Goal: Information Seeking & Learning: Learn about a topic

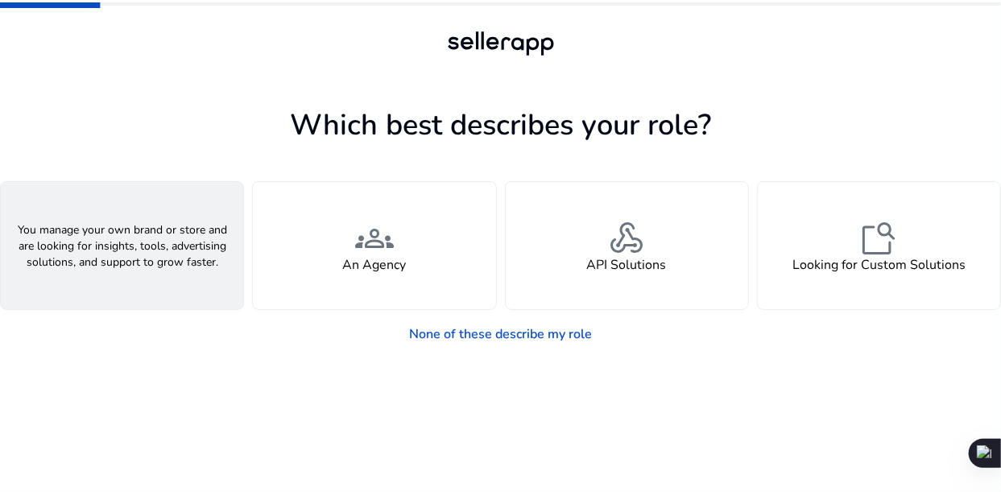
click at [156, 243] on div "person A Seller" at bounding box center [122, 245] width 243 height 127
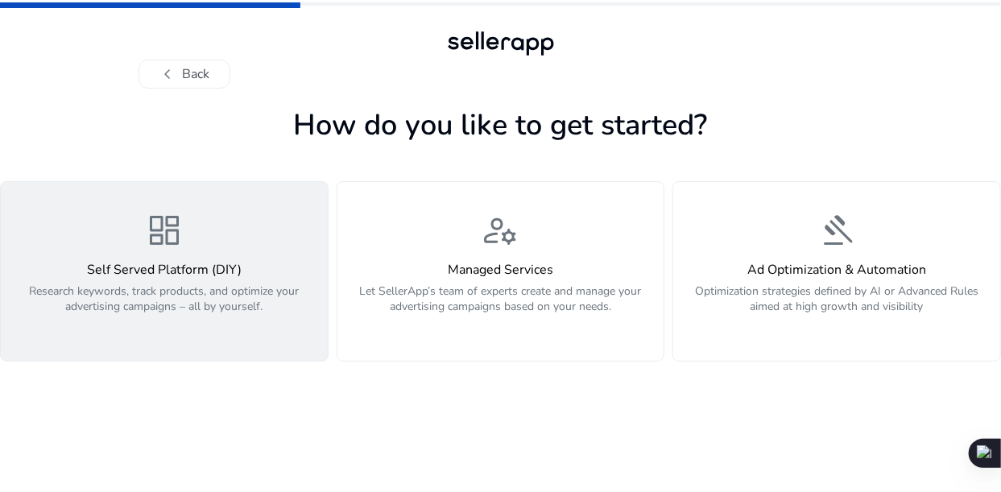
click at [251, 279] on div "Self Served Platform (DIY) Research keywords, track products, and optimize your…" at bounding box center [164, 297] width 308 height 69
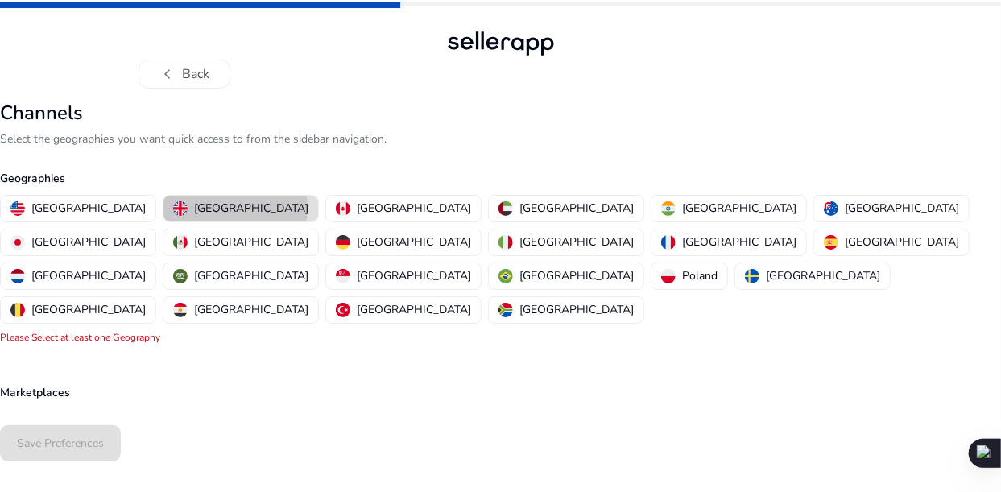
click at [194, 208] on p "[GEOGRAPHIC_DATA]" at bounding box center [251, 208] width 114 height 17
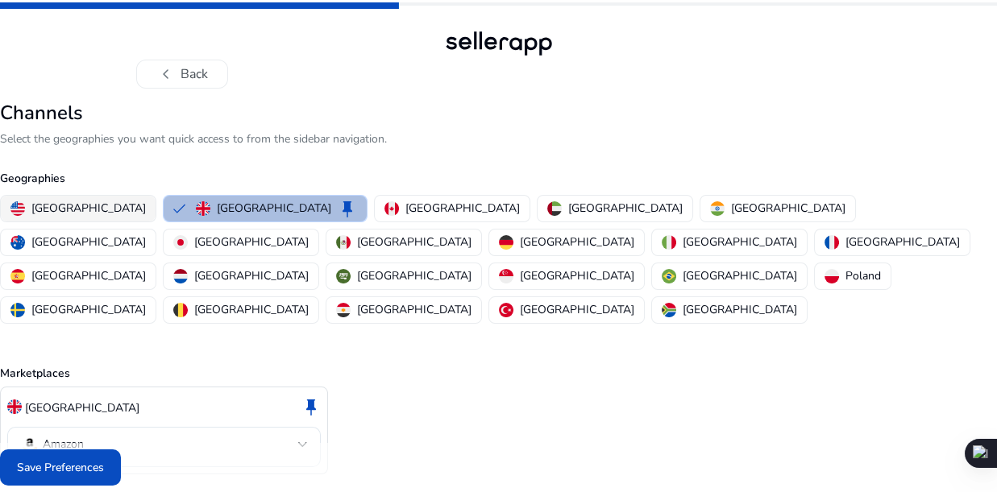
click at [71, 206] on p "[GEOGRAPHIC_DATA]" at bounding box center [88, 208] width 114 height 17
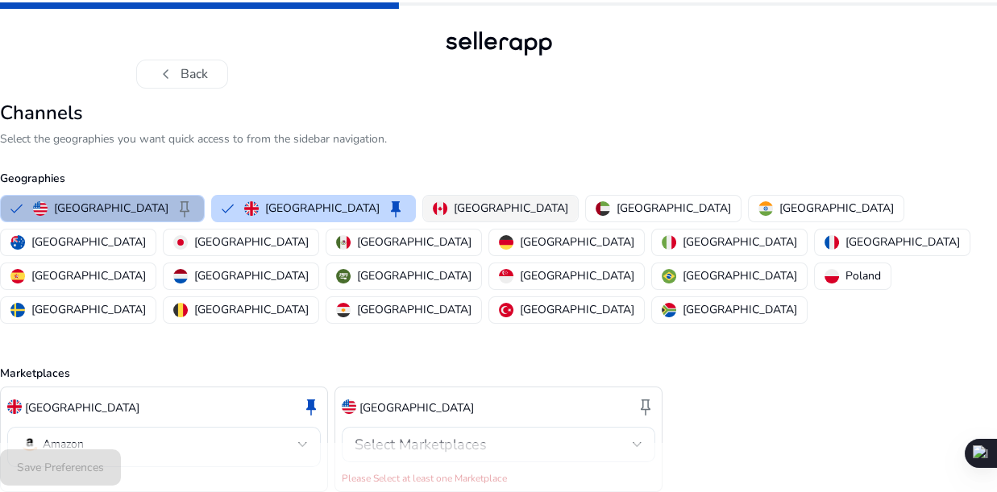
click at [454, 207] on p "[GEOGRAPHIC_DATA]" at bounding box center [511, 208] width 114 height 17
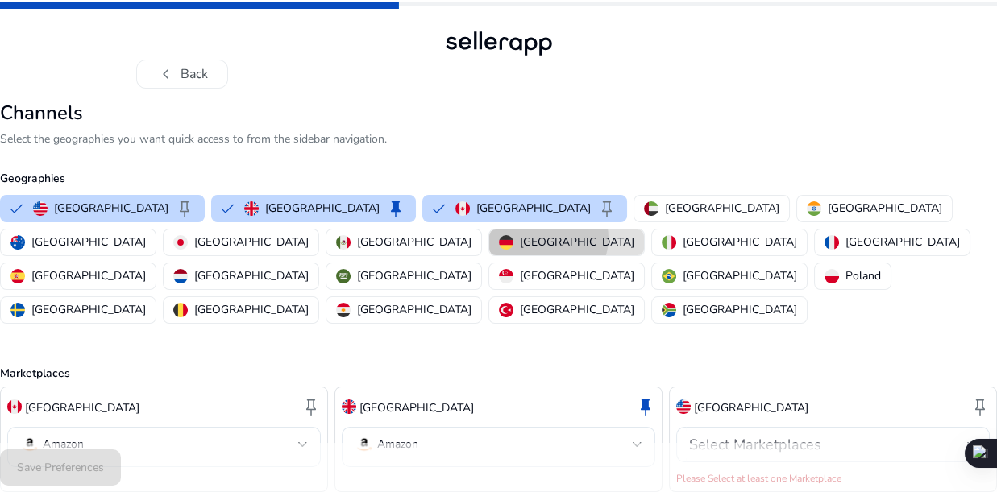
click at [520, 237] on p "[GEOGRAPHIC_DATA]" at bounding box center [577, 242] width 114 height 17
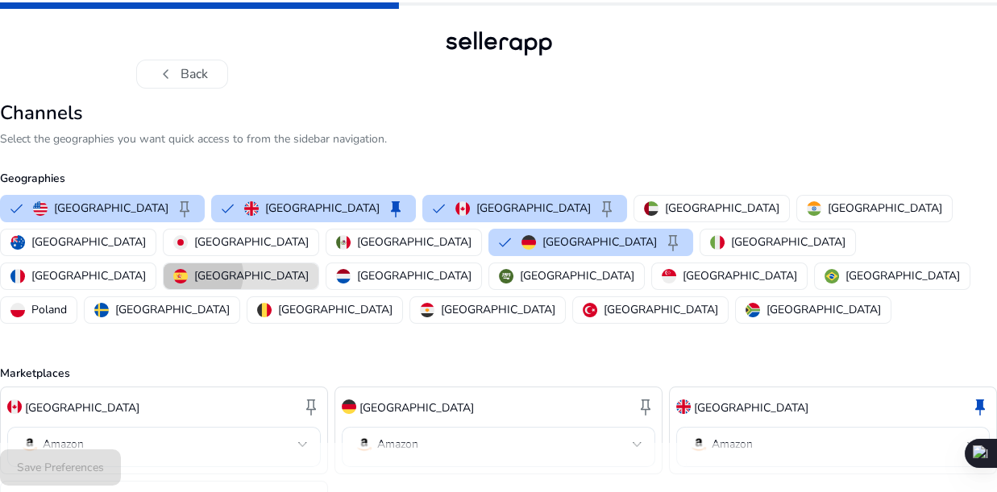
click at [309, 267] on p "[GEOGRAPHIC_DATA]" at bounding box center [251, 275] width 114 height 17
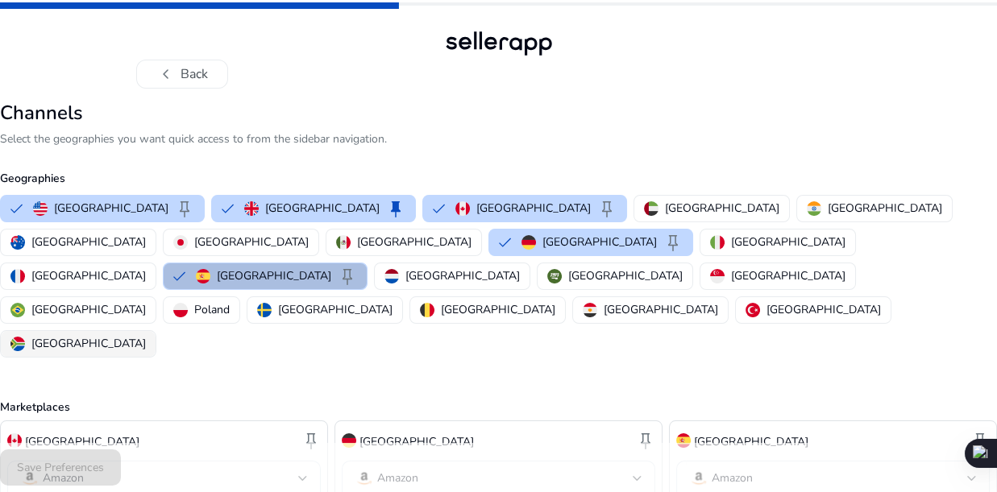
click at [146, 335] on p "[GEOGRAPHIC_DATA]" at bounding box center [88, 343] width 114 height 17
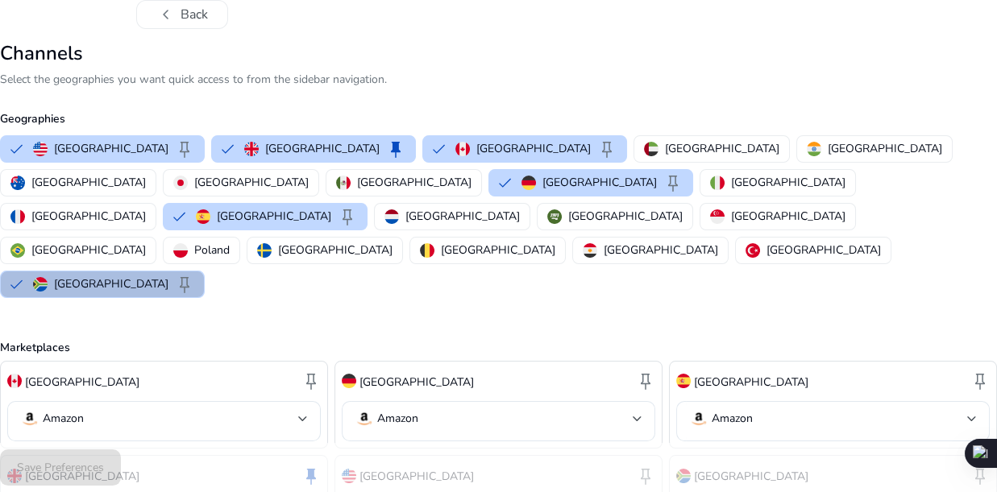
scroll to position [120, 0]
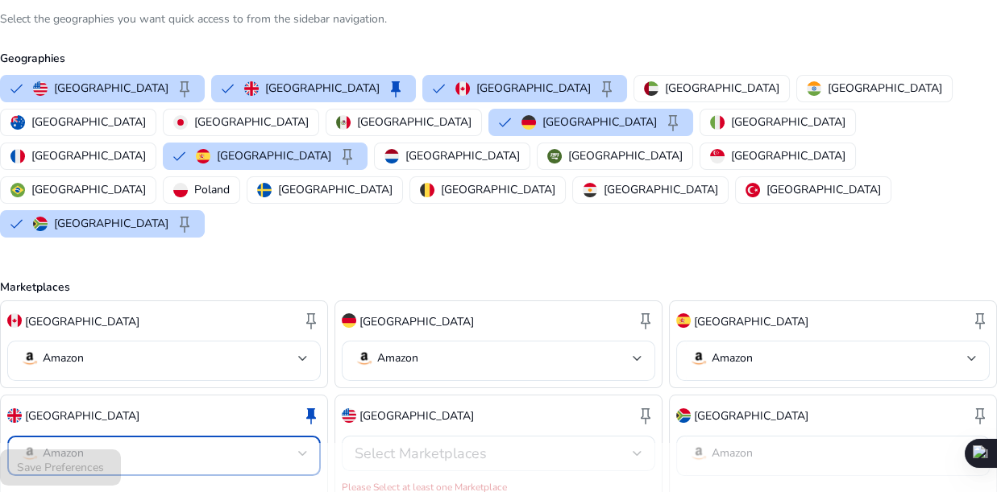
click at [222, 444] on mat-select-trigger "Amazon" at bounding box center [159, 453] width 278 height 19
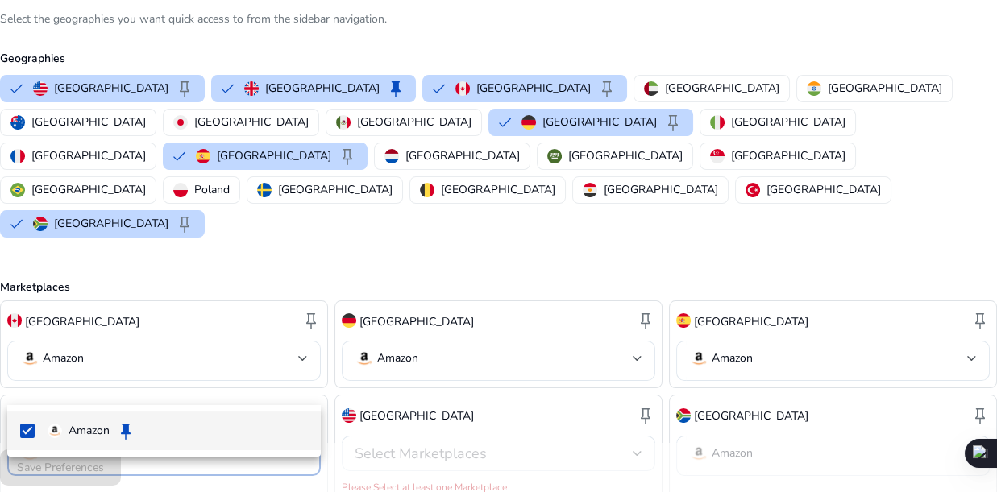
click at [164, 429] on span "Amazon keep" at bounding box center [178, 430] width 261 height 19
drag, startPoint x: 29, startPoint y: 429, endPoint x: 47, endPoint y: 429, distance: 17.7
click at [30, 429] on mat-pseudo-checkbox at bounding box center [27, 431] width 15 height 15
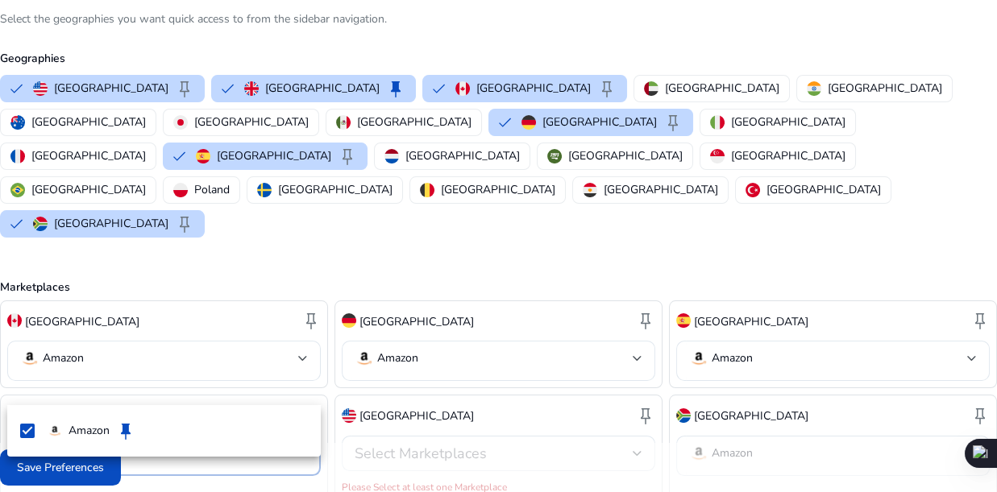
click at [507, 377] on div at bounding box center [498, 246] width 997 height 492
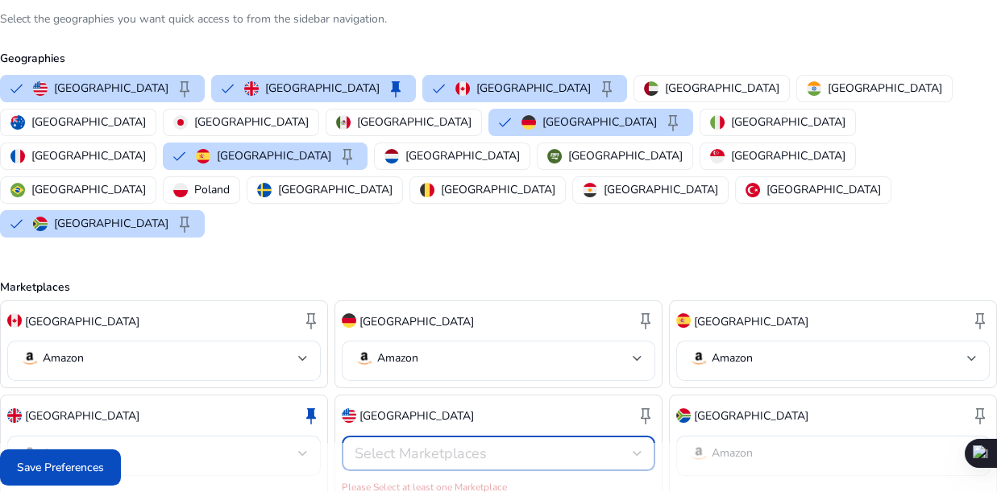
click at [606, 445] on div "Select Marketplaces" at bounding box center [493, 454] width 278 height 18
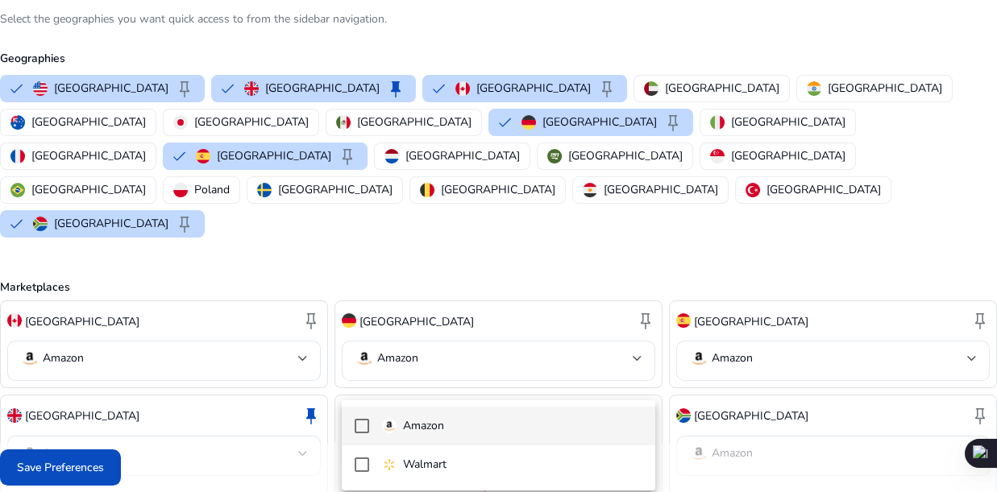
click at [440, 423] on p "Amazon" at bounding box center [423, 426] width 41 height 18
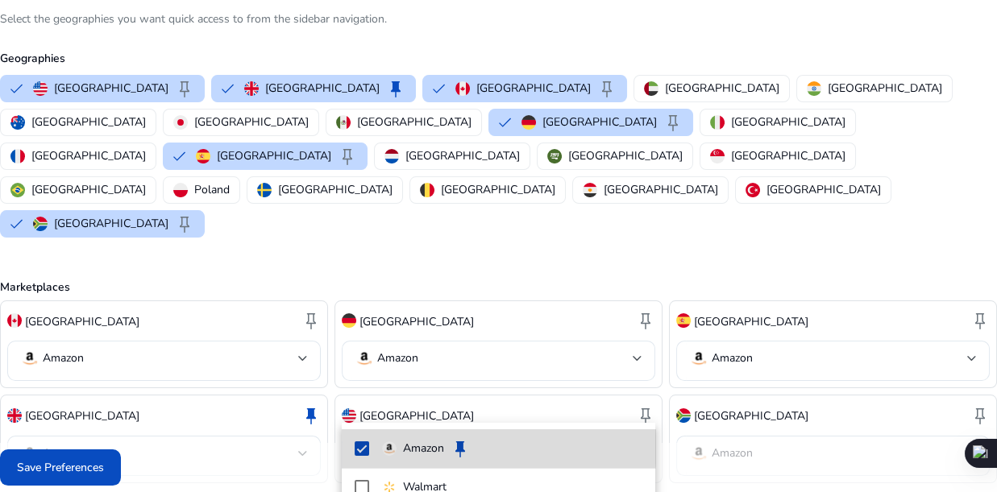
scroll to position [102, 0]
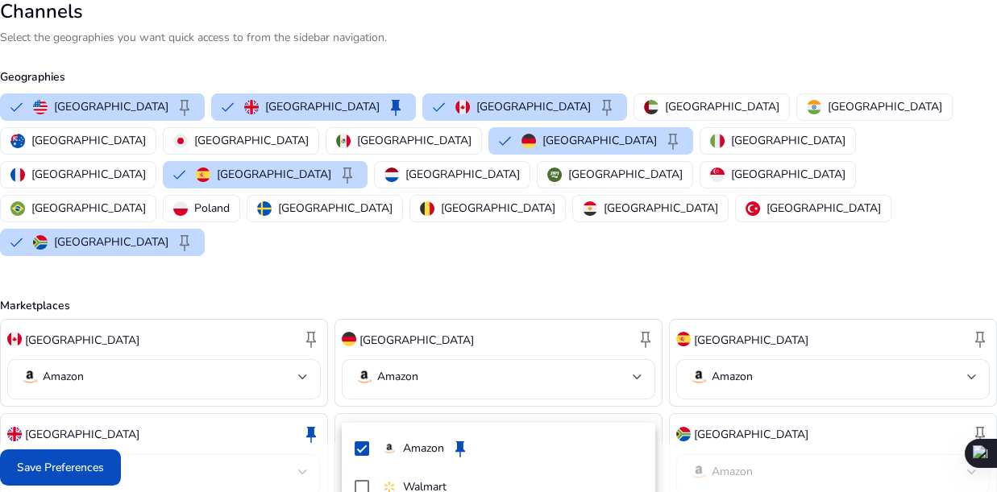
click at [783, 407] on div at bounding box center [498, 246] width 997 height 492
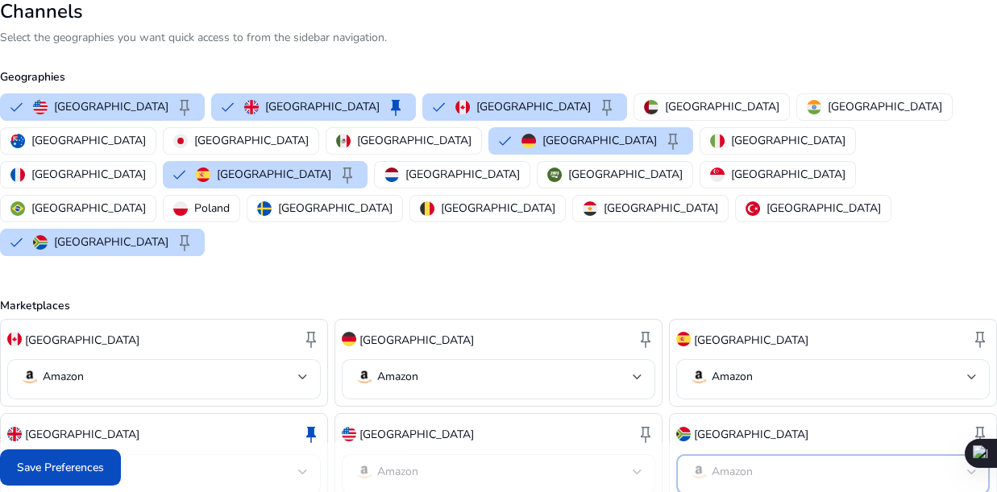
click at [749, 465] on p "Amazon" at bounding box center [731, 472] width 41 height 15
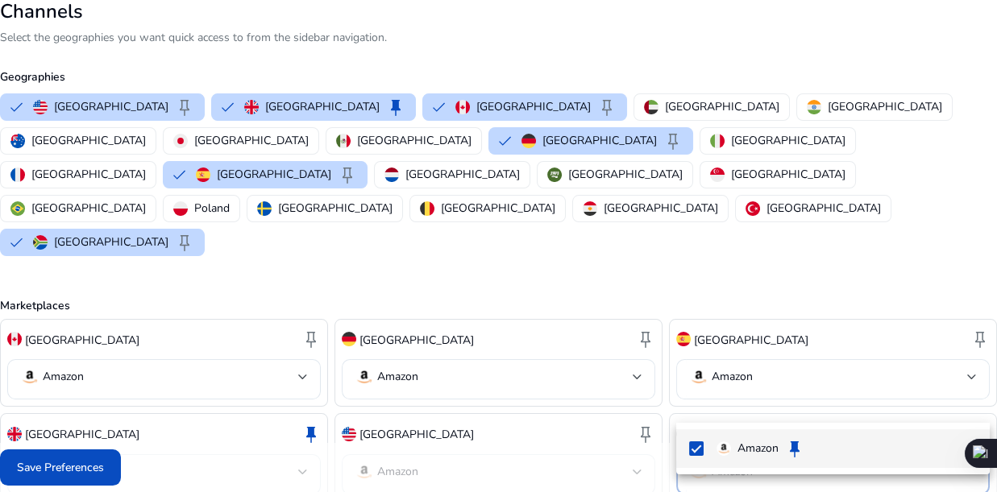
click at [70, 466] on div at bounding box center [498, 246] width 997 height 492
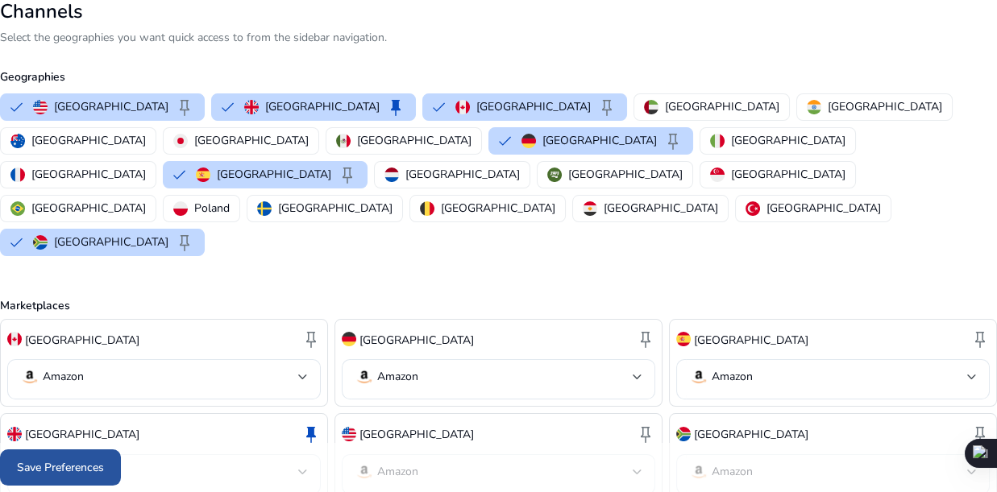
click at [70, 466] on span "Save Preferences" at bounding box center [60, 467] width 87 height 17
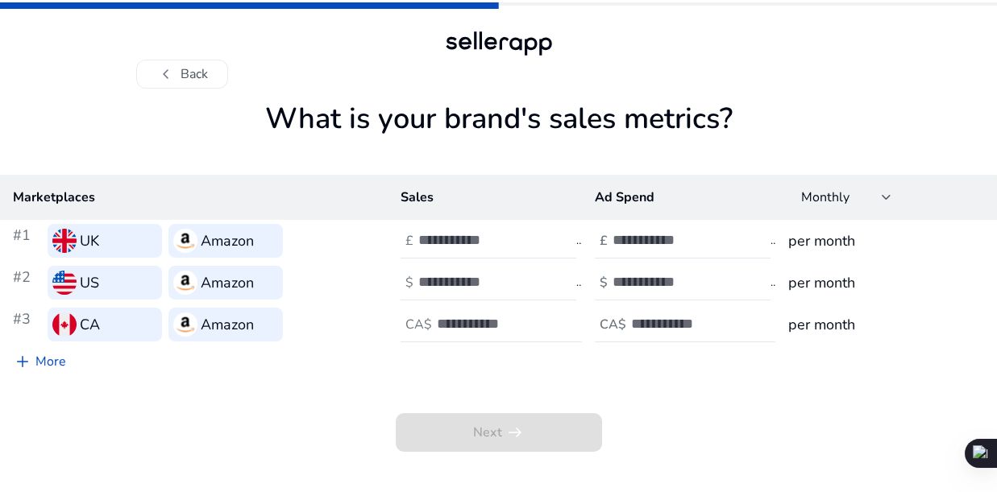
scroll to position [0, 0]
click at [552, 238] on div at bounding box center [492, 240] width 145 height 35
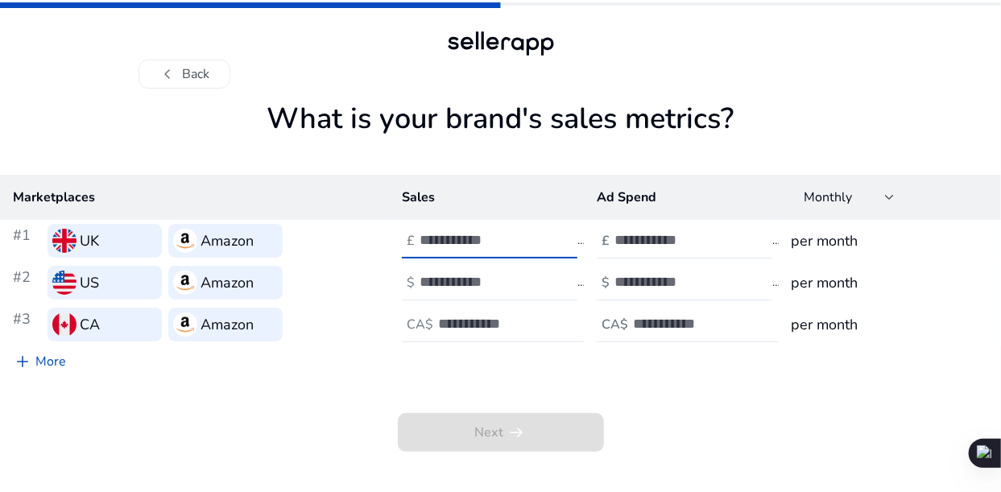
type input "*"
click at [508, 268] on div at bounding box center [492, 282] width 145 height 35
type input "*"
click at [504, 325] on input "number" at bounding box center [492, 324] width 109 height 18
type input "*"
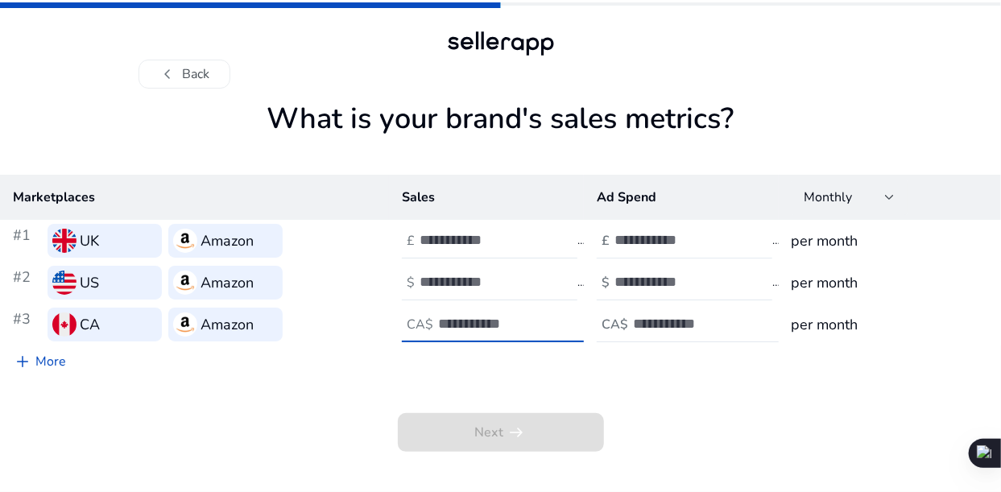
click at [691, 240] on input "number" at bounding box center [669, 240] width 109 height 18
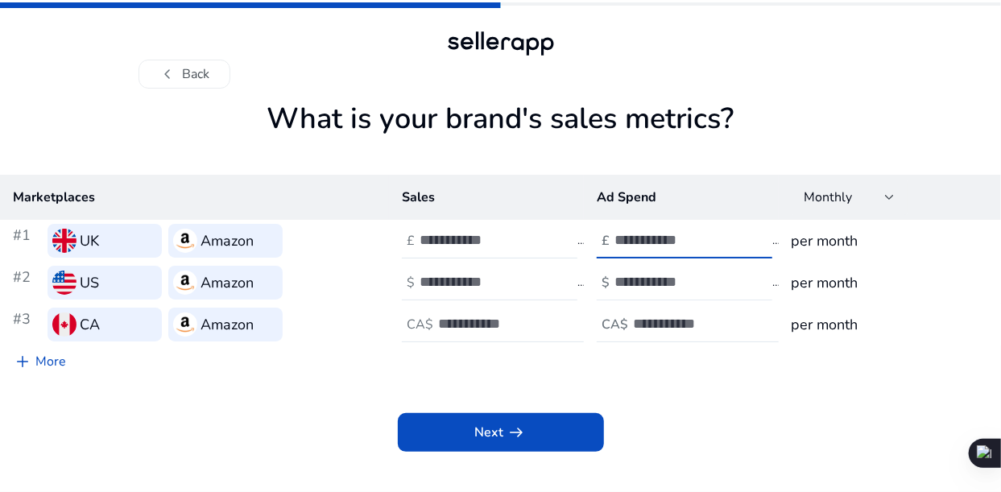
type input "*"
click at [681, 288] on input "number" at bounding box center [669, 282] width 109 height 18
type input "*"
click at [664, 319] on input "number" at bounding box center [687, 324] width 109 height 18
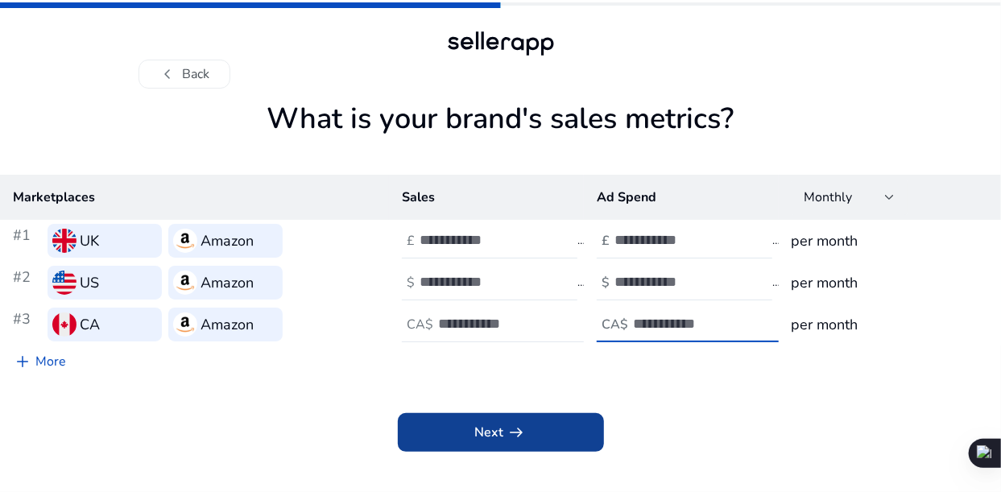
type input "*"
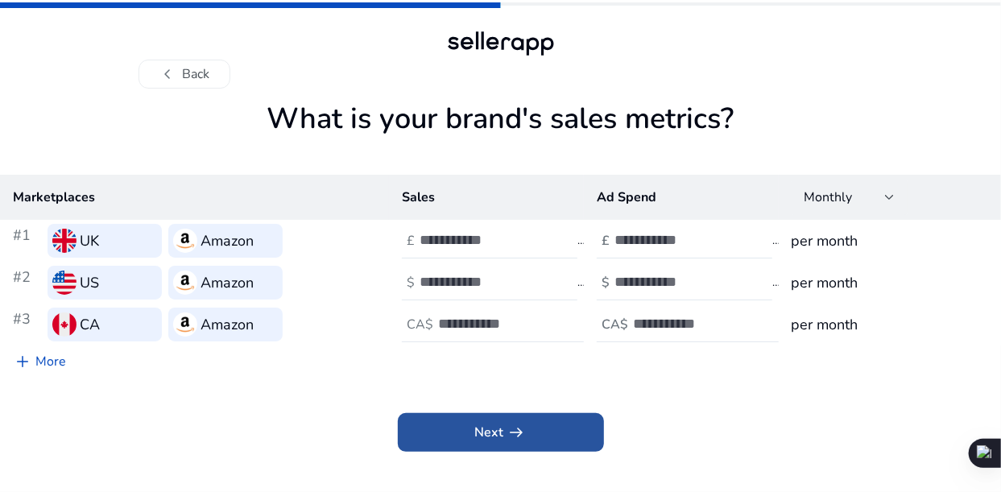
click at [557, 425] on span at bounding box center [501, 432] width 206 height 39
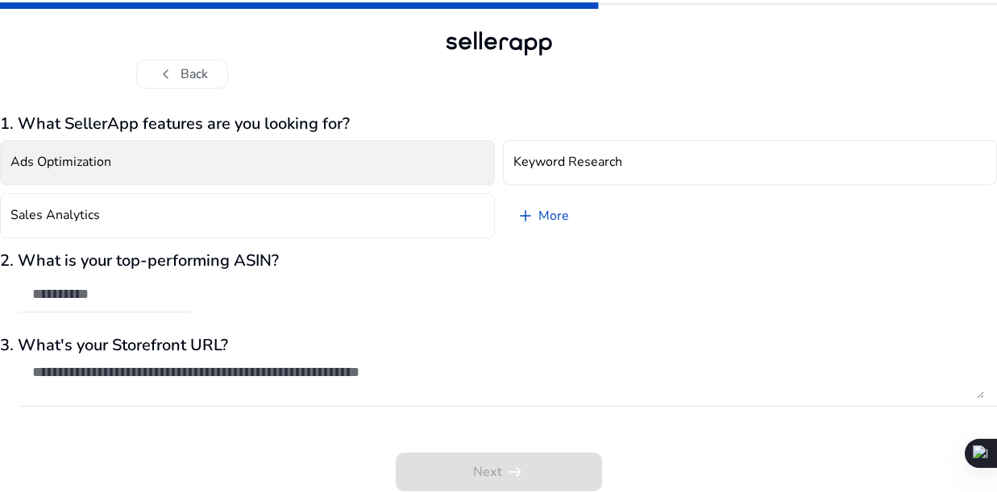
click at [188, 167] on button "Ads Optimization" at bounding box center [247, 162] width 495 height 45
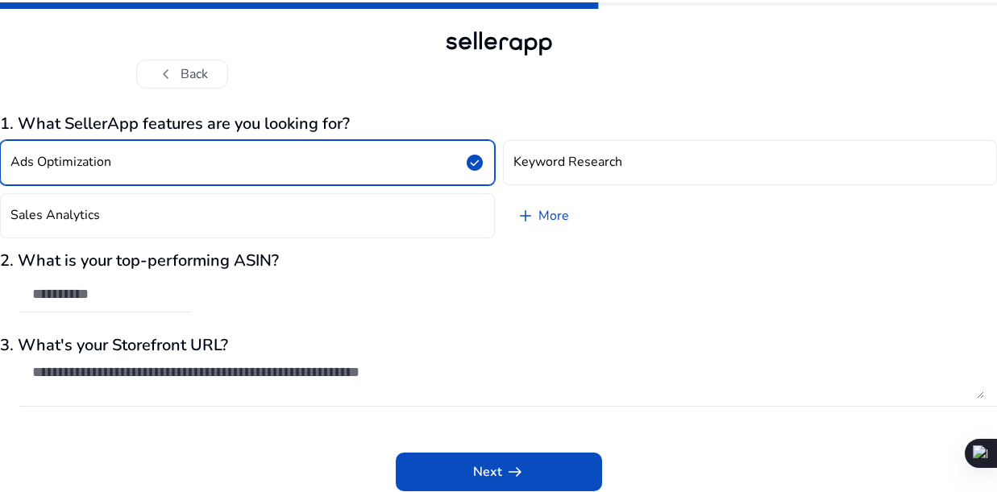
click at [209, 238] on div "Ads Optimization check_circle Keyword Research Sales Analytics add More" at bounding box center [498, 189] width 997 height 111
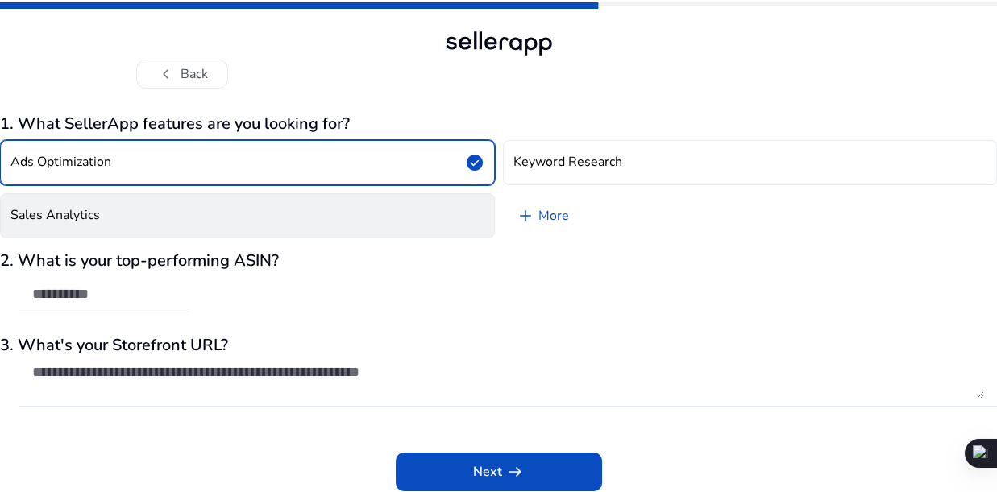
click at [217, 231] on button "Sales Analytics" at bounding box center [247, 215] width 495 height 45
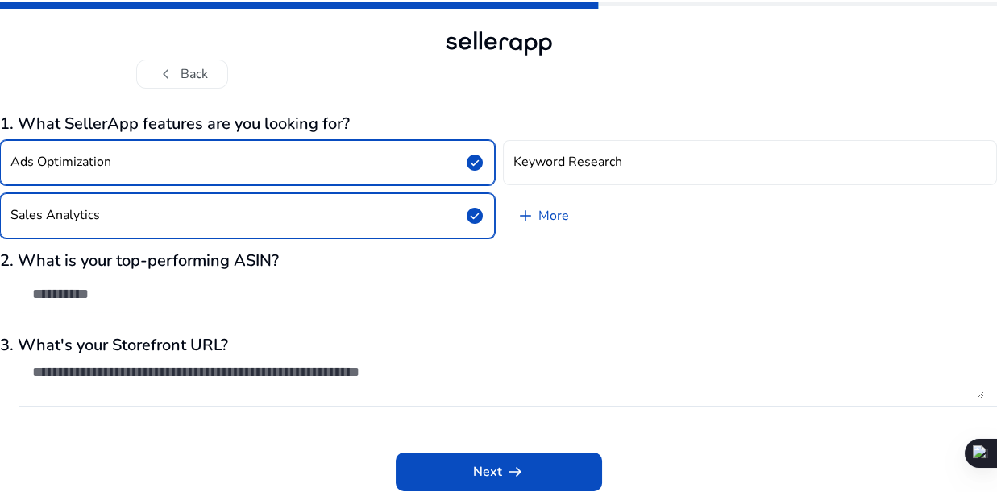
click at [259, 297] on div "2. What is your top-performing ASIN?" at bounding box center [498, 290] width 997 height 78
click at [258, 367] on textarea at bounding box center [507, 380] width 951 height 35
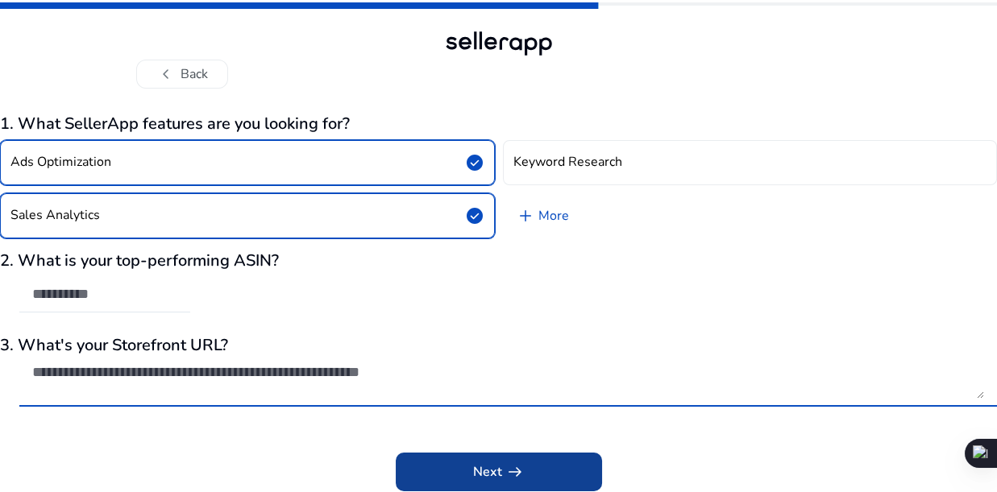
click at [502, 467] on app-icon "arrow_right_alt" at bounding box center [513, 471] width 23 height 19
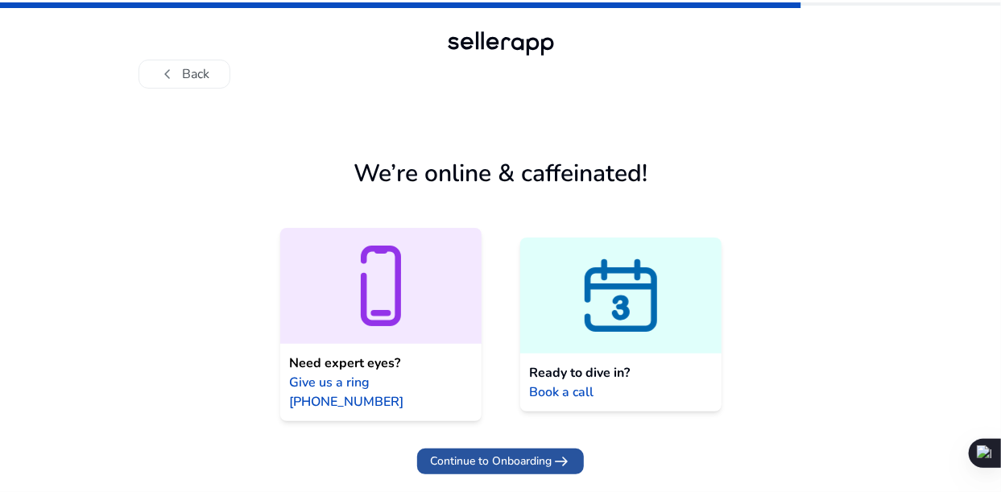
click at [548, 453] on span "Continue to Onboarding" at bounding box center [491, 461] width 122 height 17
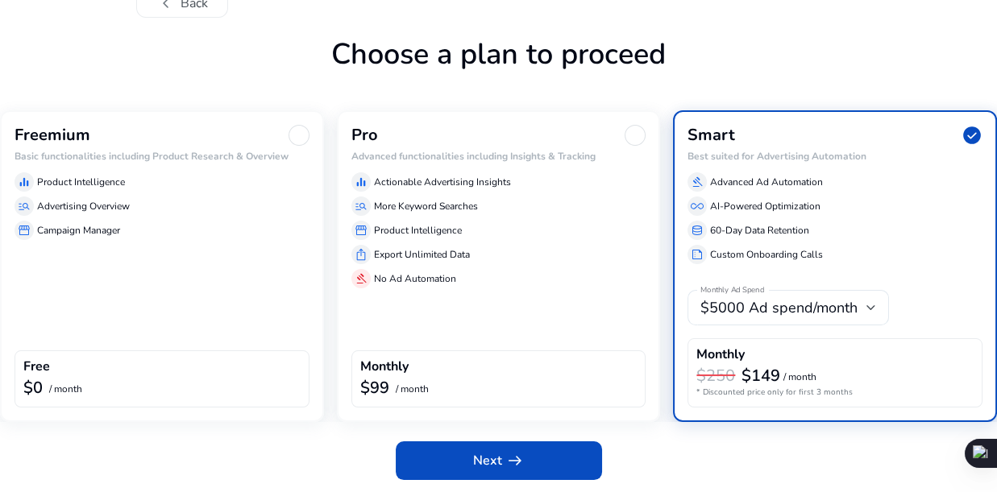
click at [182, 295] on div "Freemium Basic functionalities including Product Research & Overview equalizer …" at bounding box center [162, 266] width 324 height 312
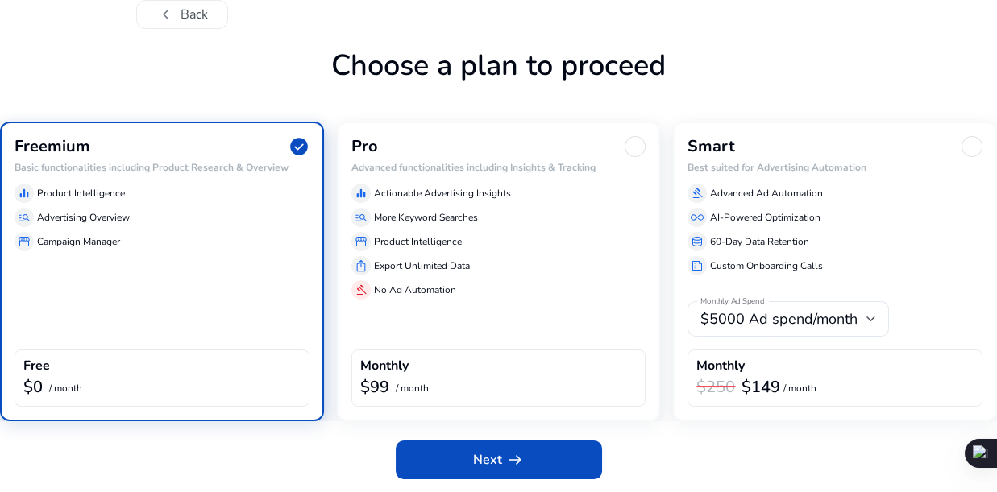
scroll to position [58, 0]
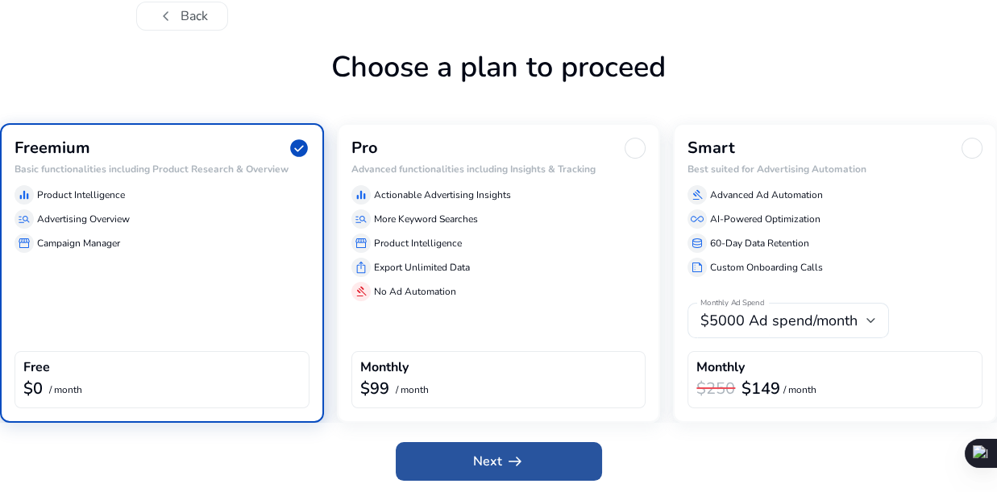
click at [483, 465] on span "Next arrow_right_alt" at bounding box center [499, 461] width 52 height 19
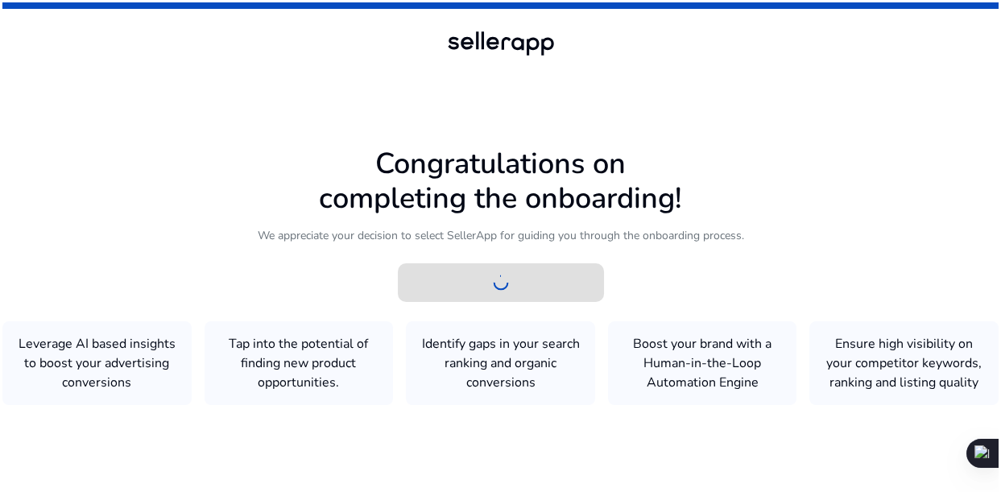
scroll to position [0, 0]
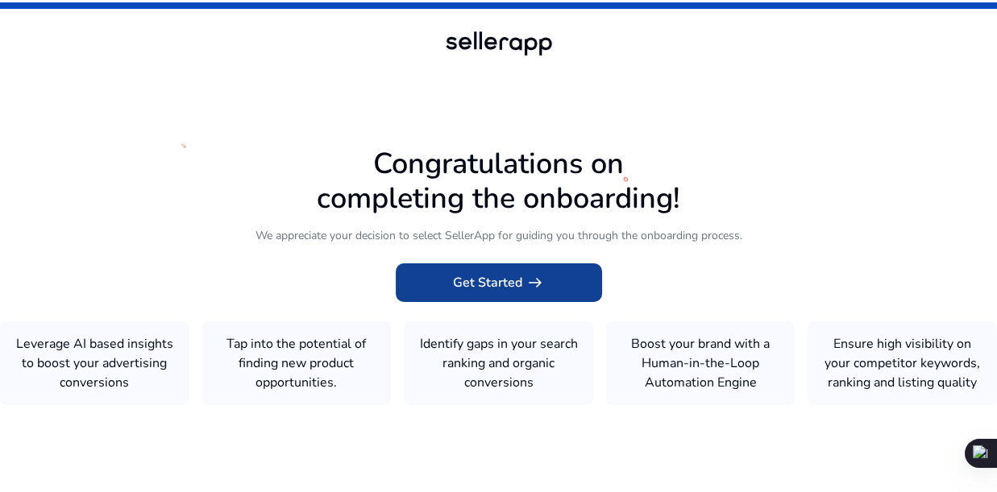
click at [470, 283] on span "Get Started arrow_right_alt" at bounding box center [499, 282] width 92 height 19
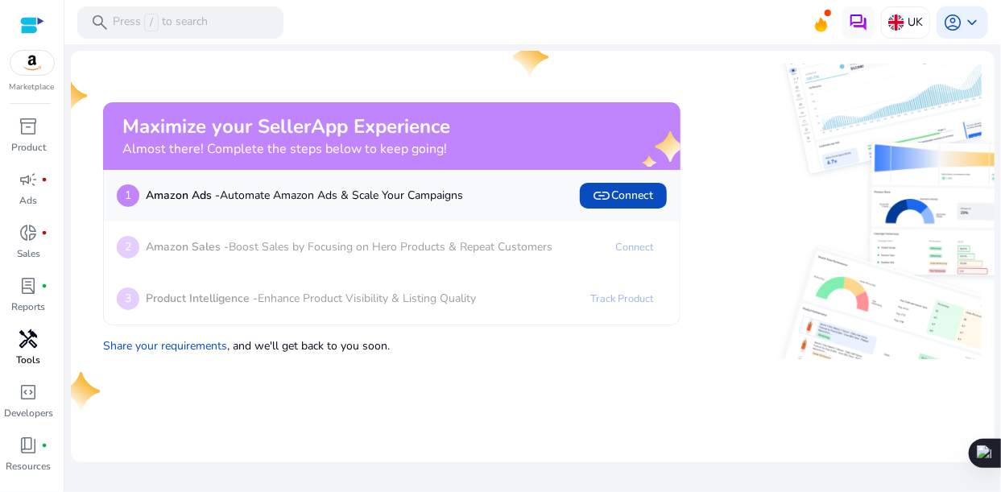
scroll to position [39, 0]
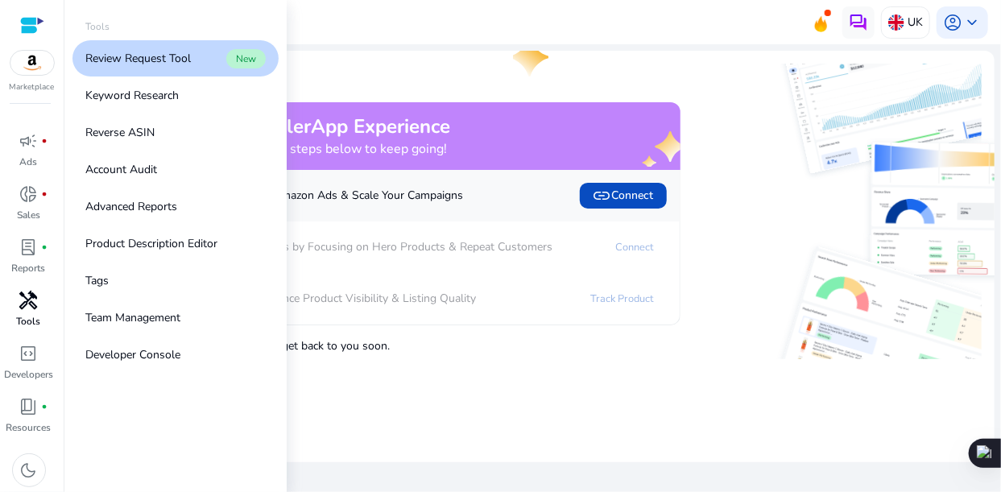
click at [34, 310] on span "handyman" at bounding box center [28, 300] width 19 height 19
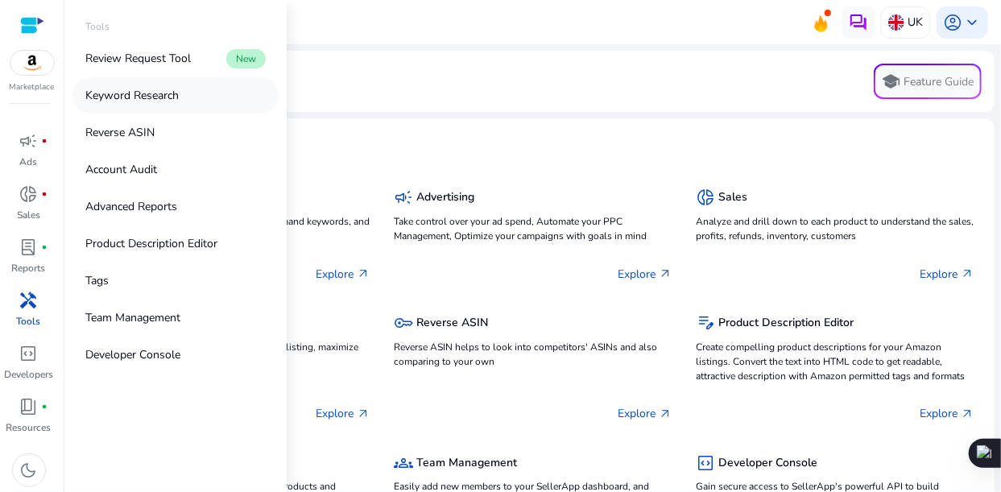
click at [120, 96] on p "Keyword Research" at bounding box center [131, 95] width 93 height 17
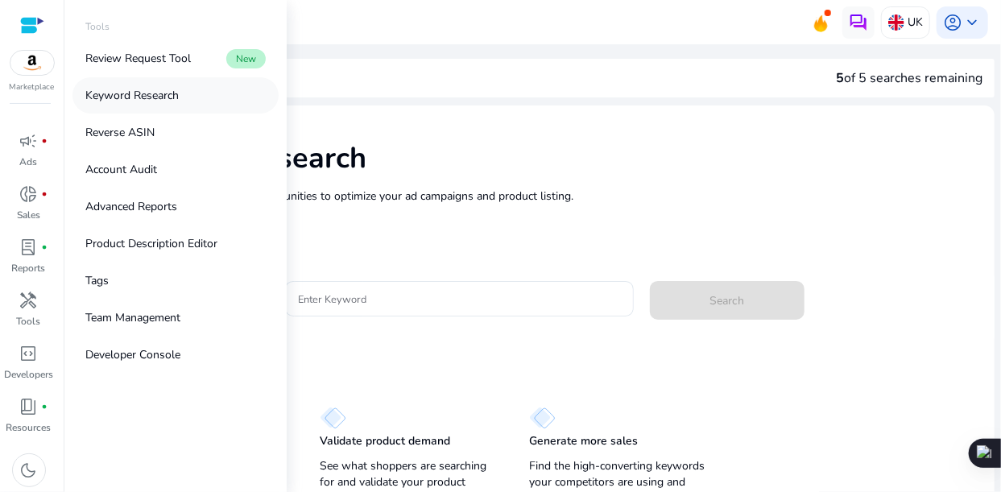
click at [131, 88] on p "Keyword Research" at bounding box center [131, 95] width 93 height 17
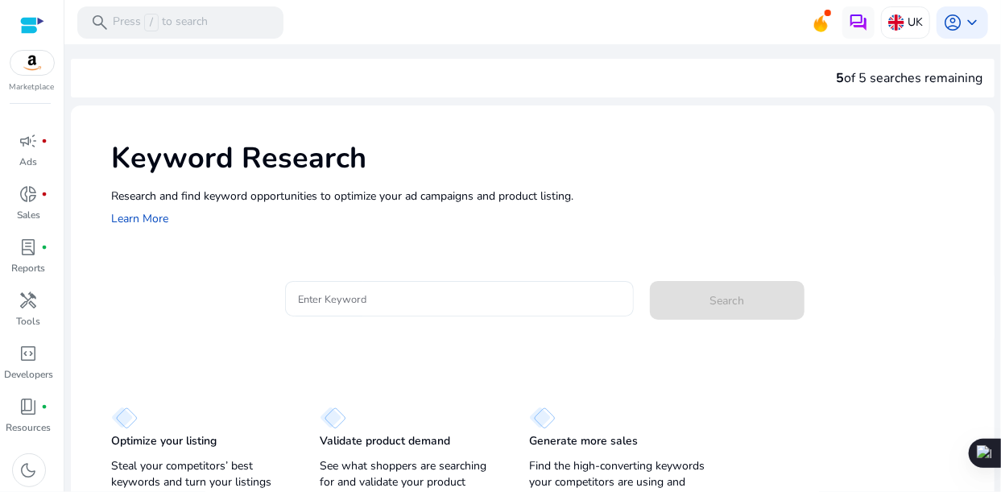
click at [379, 295] on input "Enter Keyword" at bounding box center [459, 299] width 322 height 18
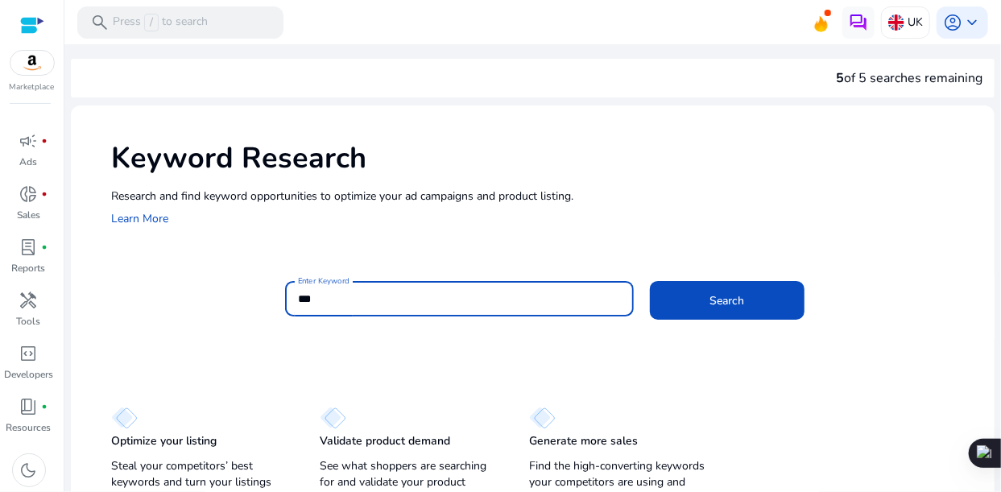
paste input "**********"
click at [316, 305] on input "**********" at bounding box center [458, 299] width 320 height 18
click at [650, 281] on button "Search" at bounding box center [727, 300] width 155 height 39
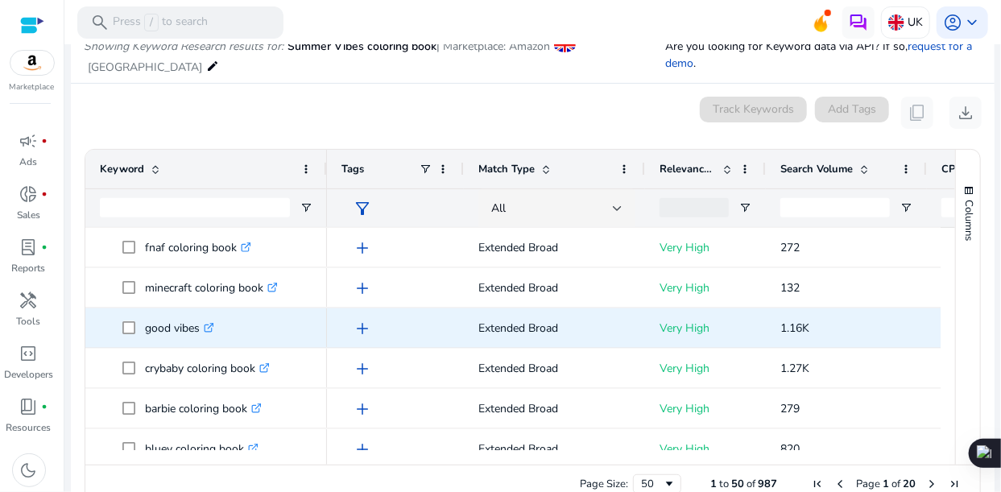
click at [209, 328] on icon ".st0{fill:#2c8af8}" at bounding box center [209, 328] width 10 height 10
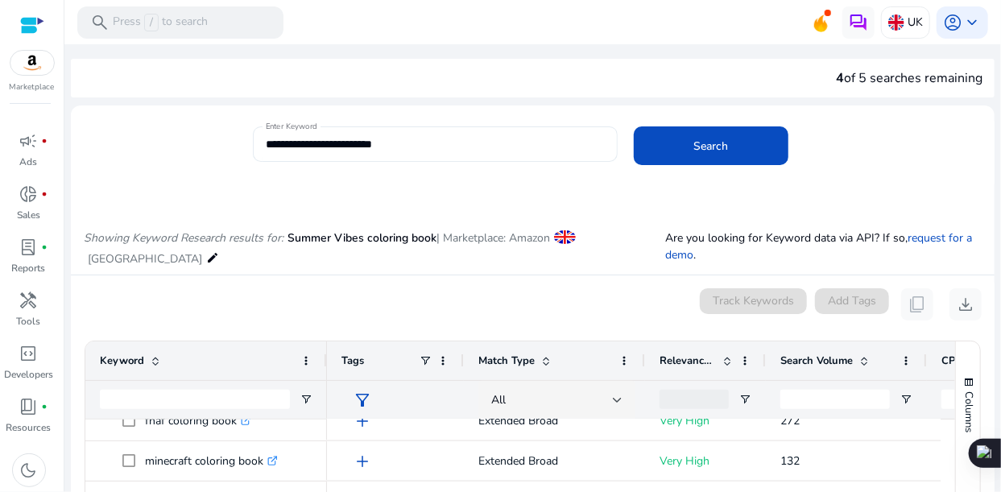
click at [310, 147] on input "**********" at bounding box center [434, 144] width 336 height 18
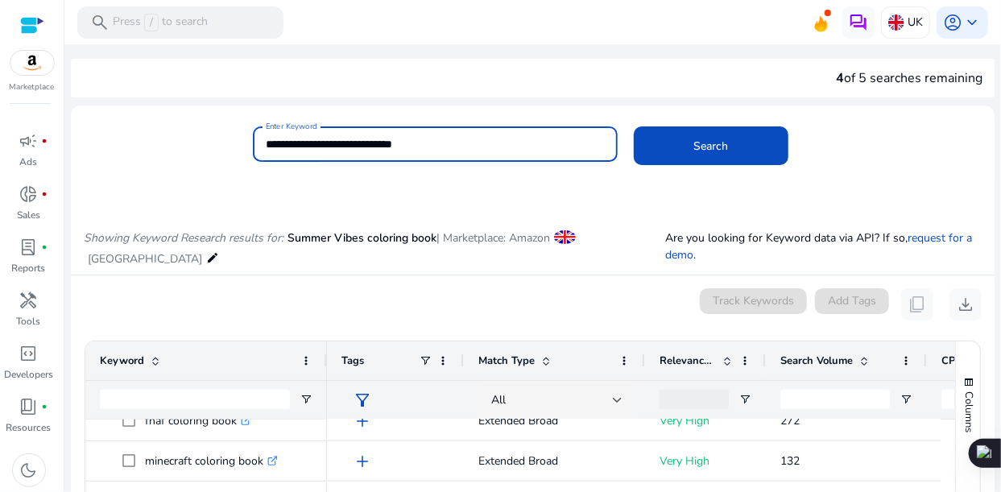
type input "**********"
click at [634, 126] on button "Search" at bounding box center [711, 145] width 155 height 39
